Goal: Information Seeking & Learning: Check status

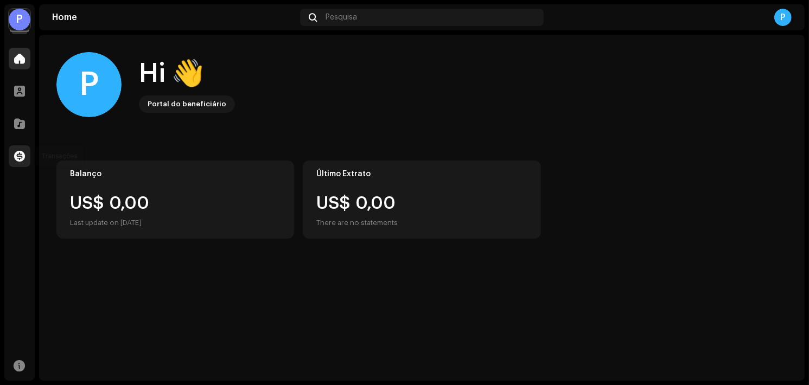
click at [28, 153] on div at bounding box center [20, 156] width 22 height 22
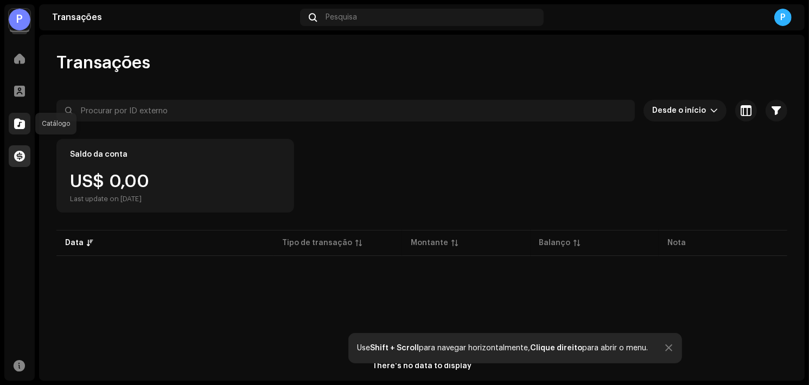
click at [16, 122] on span at bounding box center [19, 123] width 11 height 9
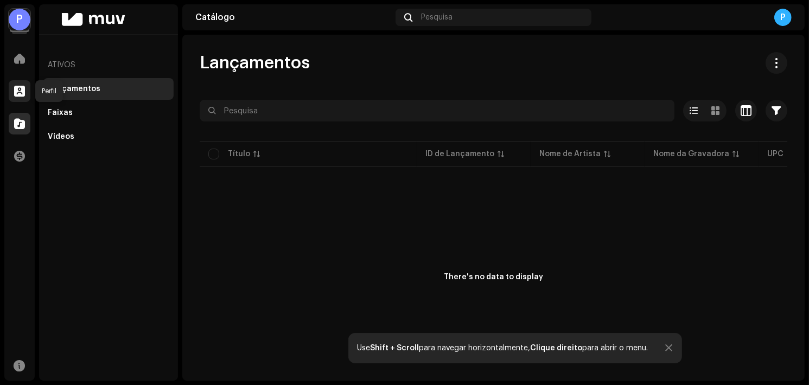
click at [20, 90] on span at bounding box center [19, 91] width 11 height 9
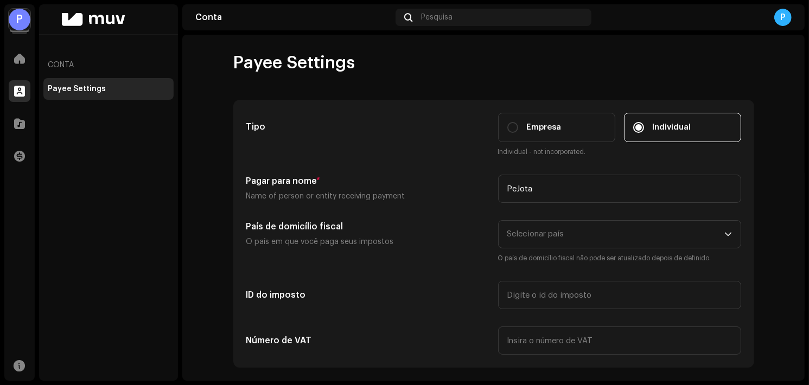
click at [19, 20] on div "P" at bounding box center [20, 20] width 22 height 22
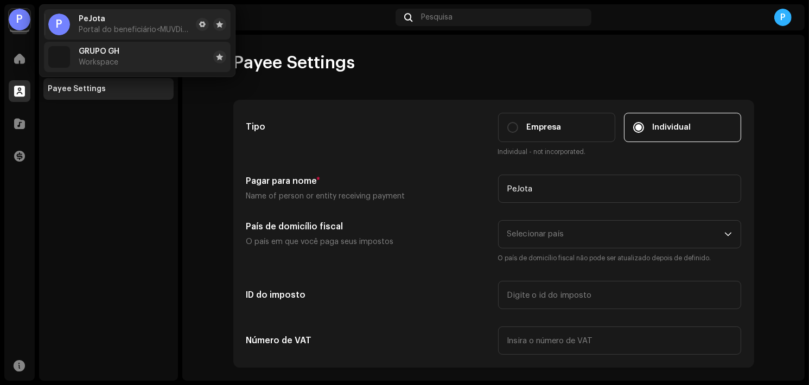
click at [98, 56] on div "GRUPO GH Workspace" at bounding box center [99, 57] width 41 height 20
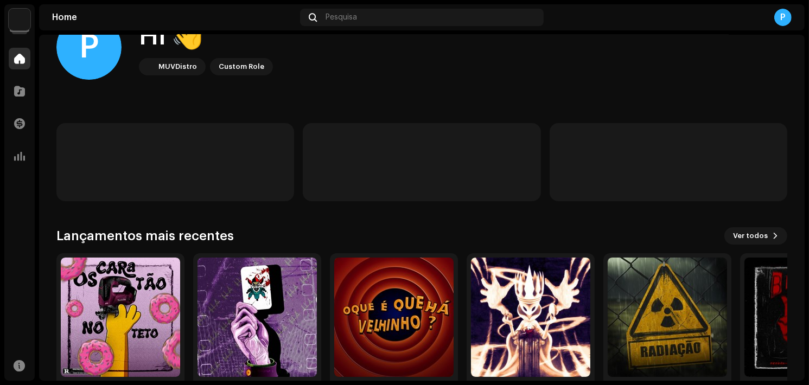
scroll to position [84, 0]
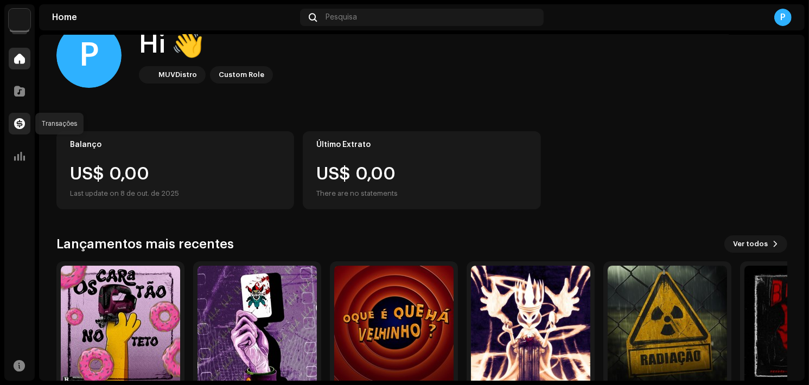
click at [25, 120] on span at bounding box center [19, 123] width 11 height 9
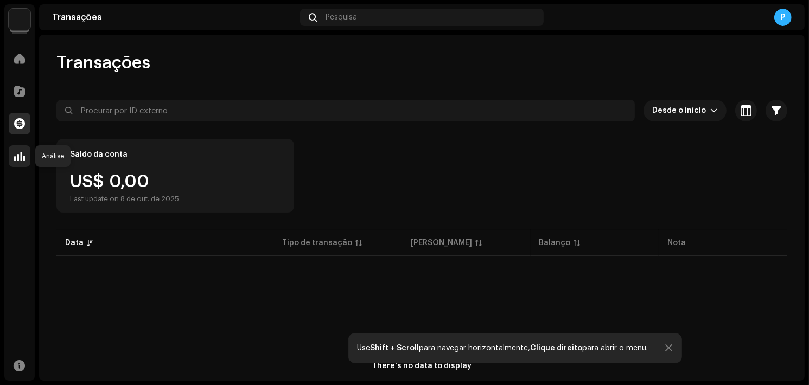
click at [14, 153] on span at bounding box center [19, 156] width 11 height 9
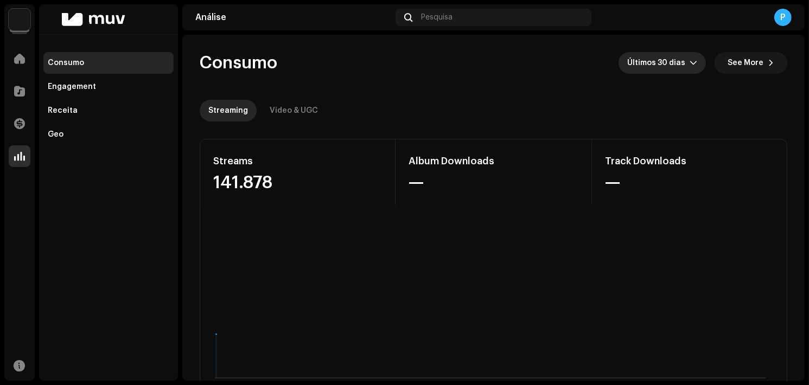
click at [669, 66] on span "Últimos 30 dias" at bounding box center [658, 63] width 62 height 22
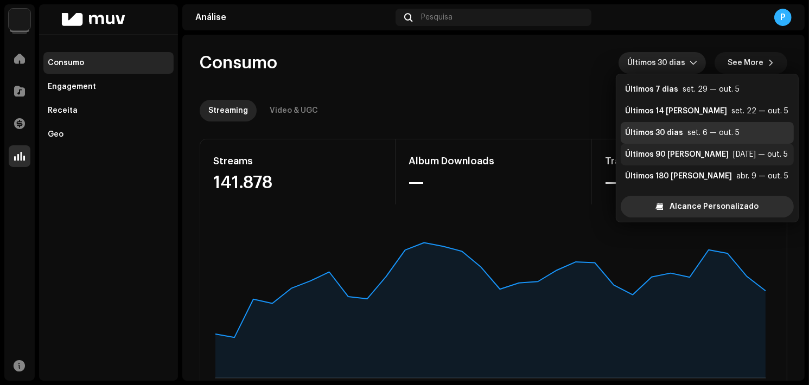
click at [655, 153] on div "Últimos 90 [PERSON_NAME]" at bounding box center [677, 154] width 104 height 11
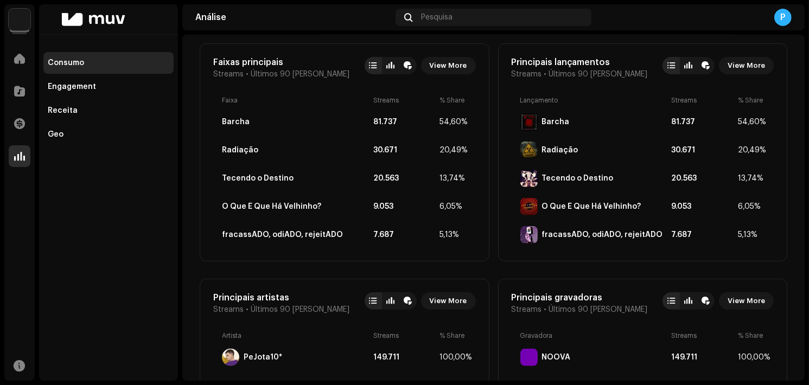
scroll to position [385, 0]
